Goal: Obtain resource: Download file/media

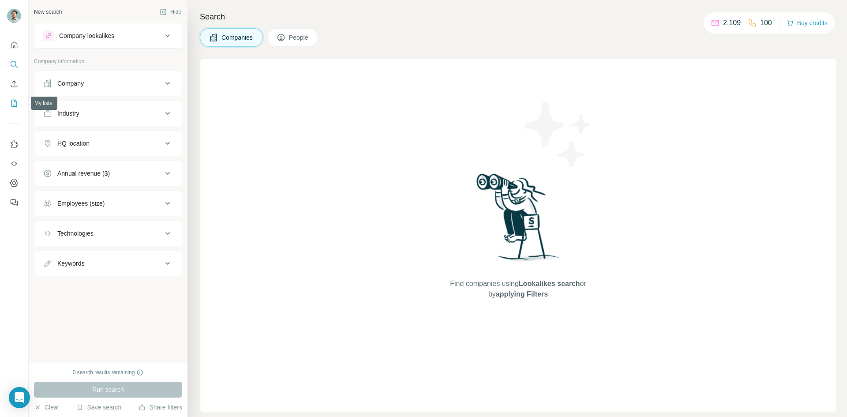
click at [13, 105] on icon "My lists" at bounding box center [14, 103] width 9 height 9
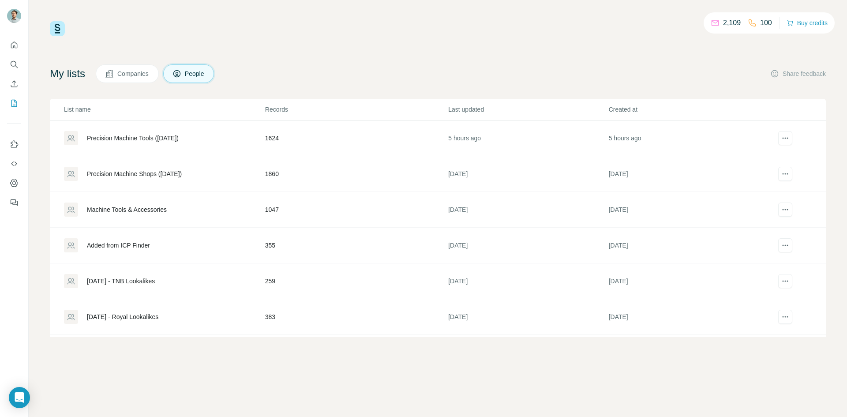
click at [175, 135] on div "Precision Machine Tools ([DATE])" at bounding box center [133, 138] width 92 height 9
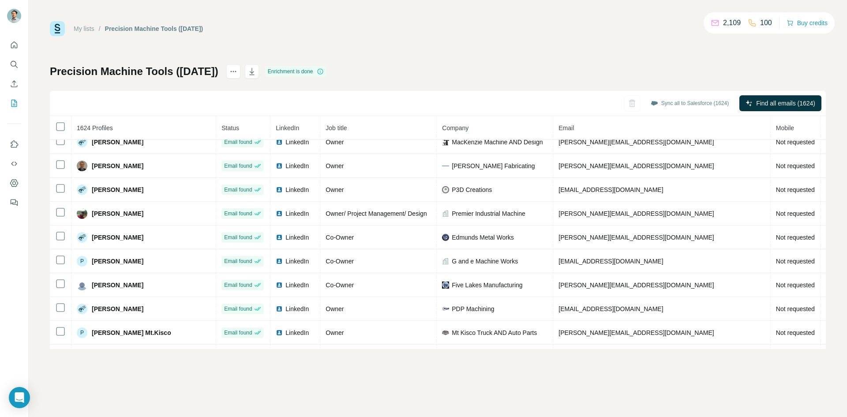
scroll to position [3308, 0]
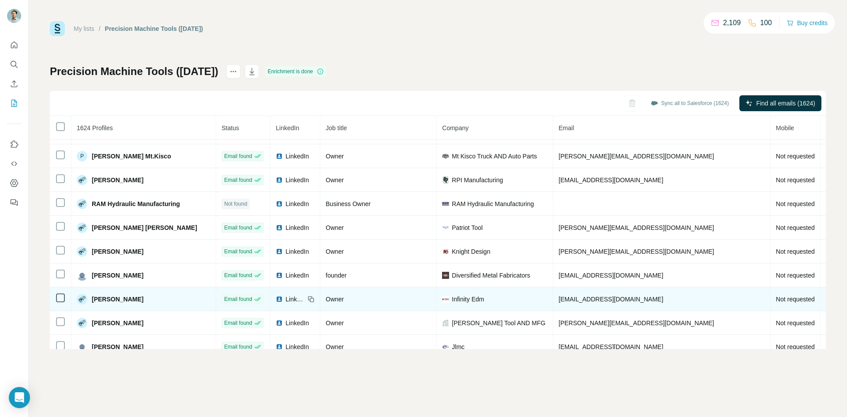
drag, startPoint x: 78, startPoint y: 288, endPoint x: 66, endPoint y: 298, distance: 16.3
click at [78, 288] on td "[PERSON_NAME]" at bounding box center [143, 299] width 145 height 24
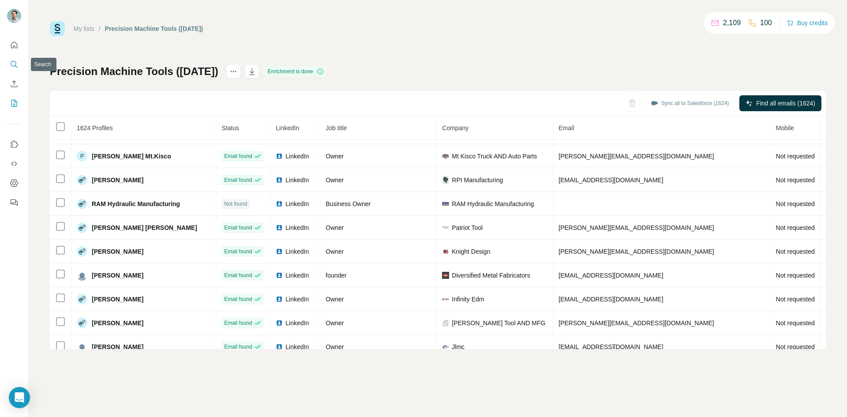
click at [10, 64] on icon "Search" at bounding box center [14, 64] width 9 height 9
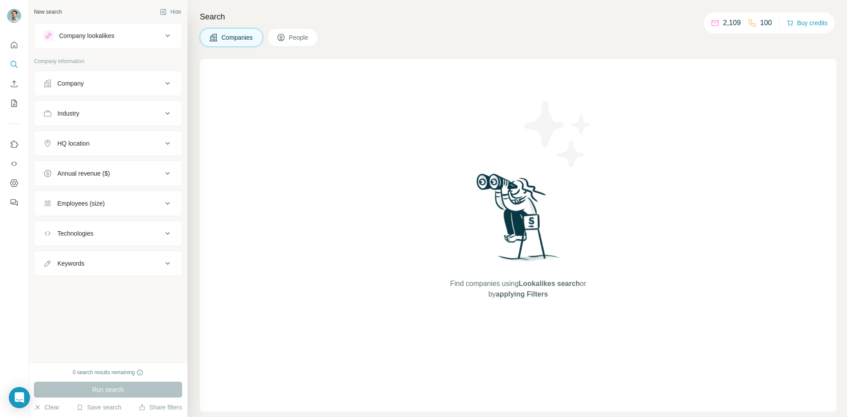
click at [121, 77] on button "Company" at bounding box center [107, 83] width 147 height 21
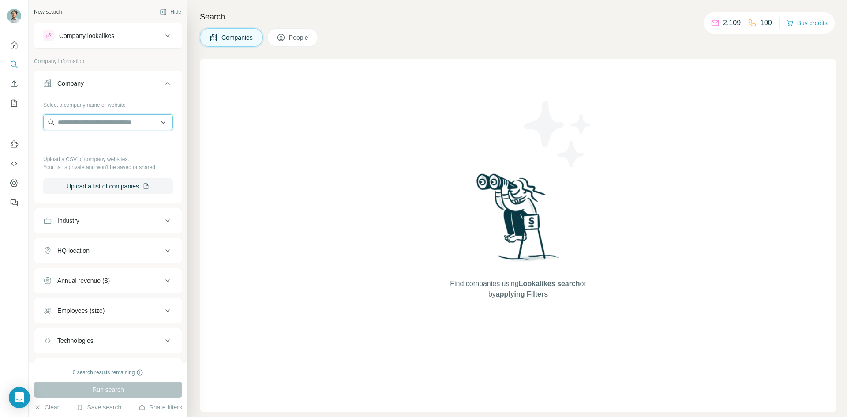
click at [91, 123] on input "text" at bounding box center [108, 122] width 130 height 16
click at [107, 123] on input "**********" at bounding box center [108, 122] width 130 height 16
type input "**********"
drag, startPoint x: 280, startPoint y: 179, endPoint x: 212, endPoint y: 163, distance: 70.3
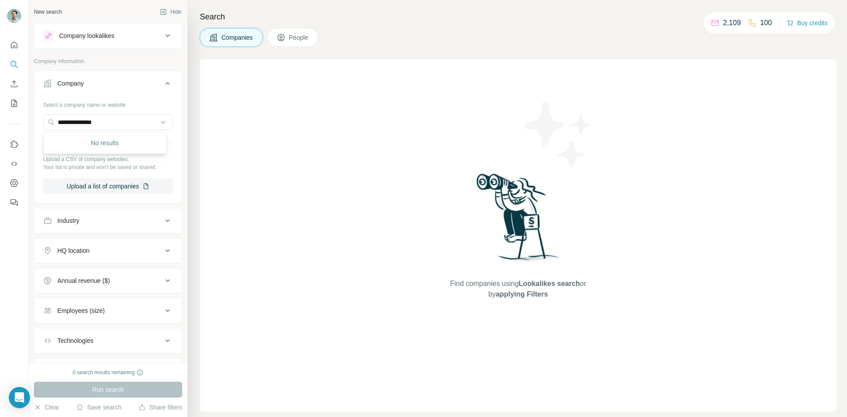
click at [280, 179] on div "Find companies using Lookalikes search or by applying Filters" at bounding box center [518, 235] width 637 height 353
click at [135, 125] on input "text" at bounding box center [108, 122] width 130 height 16
type input "*"
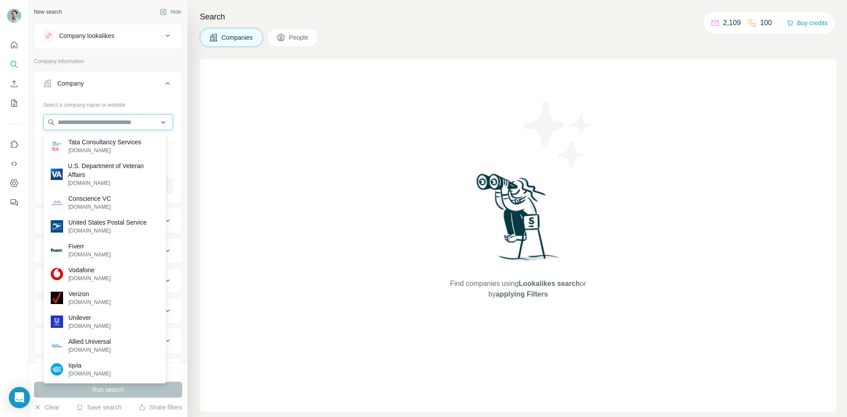
paste input "**********"
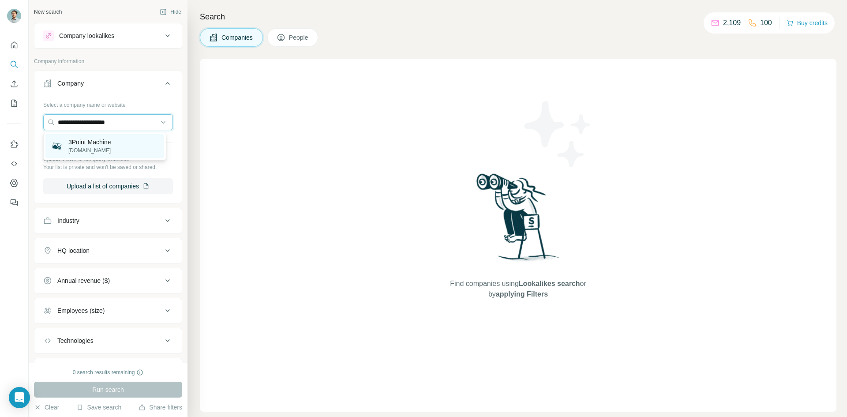
type input "**********"
click at [135, 140] on div "3Point Machine [DOMAIN_NAME]" at bounding box center [104, 146] width 119 height 24
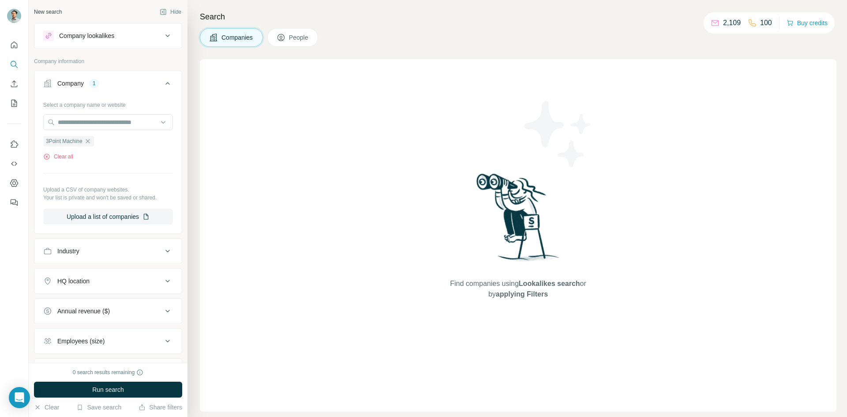
click at [282, 48] on div "Search Companies People Find companies using Lookalikes search or by applying F…" at bounding box center [518, 208] width 660 height 417
click at [285, 41] on icon at bounding box center [281, 37] width 9 height 9
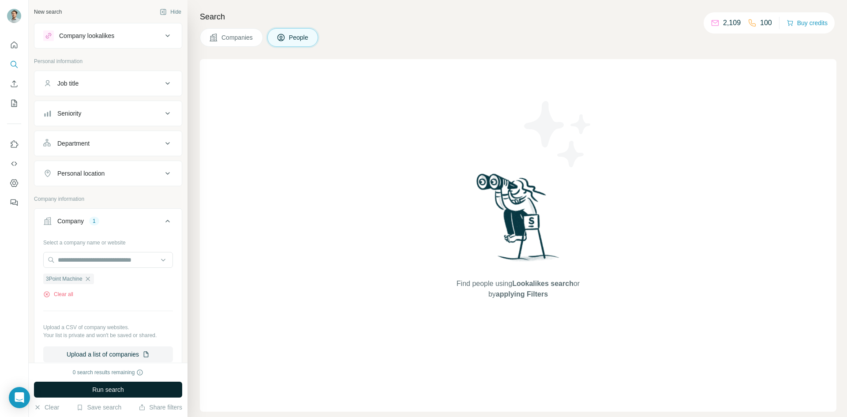
click at [145, 389] on button "Run search" at bounding box center [108, 390] width 148 height 16
click at [16, 104] on icon "My lists" at bounding box center [14, 103] width 9 height 9
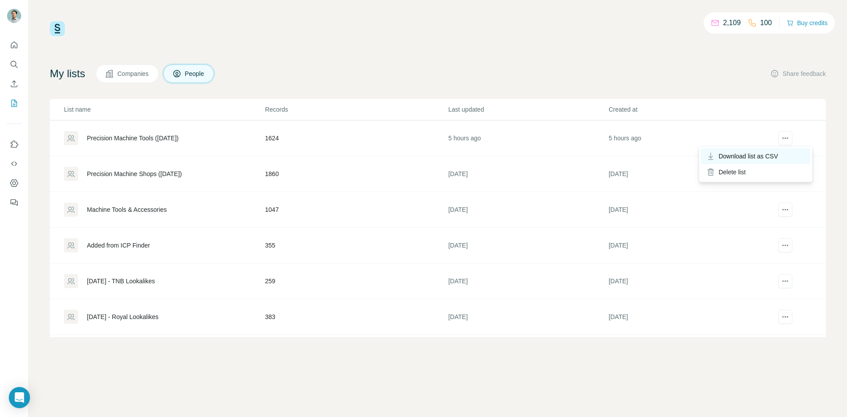
click at [772, 153] on span "Download list as CSV" at bounding box center [749, 156] width 60 height 9
click at [151, 177] on div "Precision Machine Shops ([DATE])" at bounding box center [134, 173] width 95 height 9
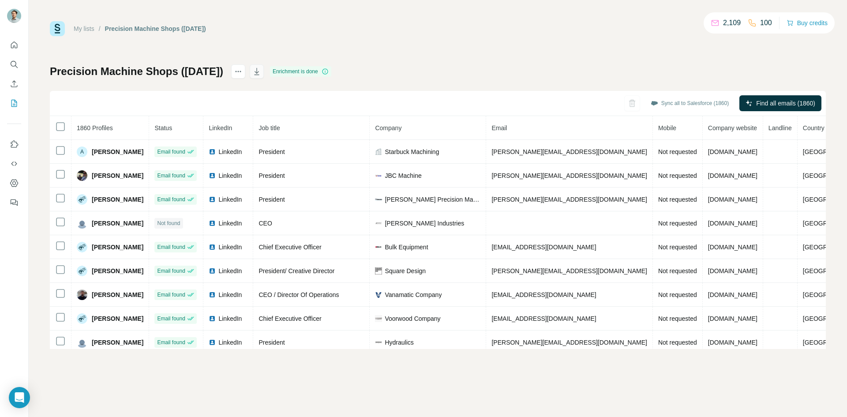
click at [261, 69] on icon "button" at bounding box center [256, 71] width 9 height 9
click at [329, 70] on icon at bounding box center [325, 71] width 7 height 7
